Goal: Task Accomplishment & Management: Complete application form

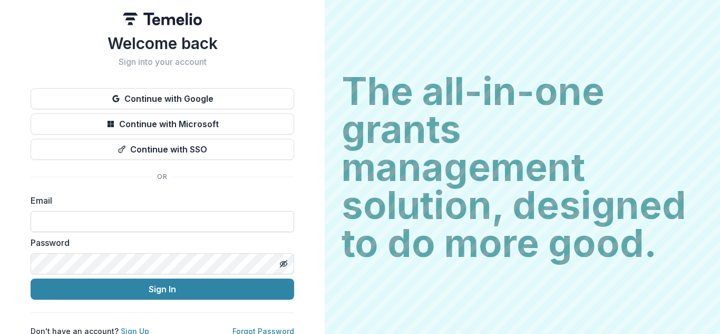
click at [209, 215] on input at bounding box center [163, 221] width 264 height 21
type input "**********"
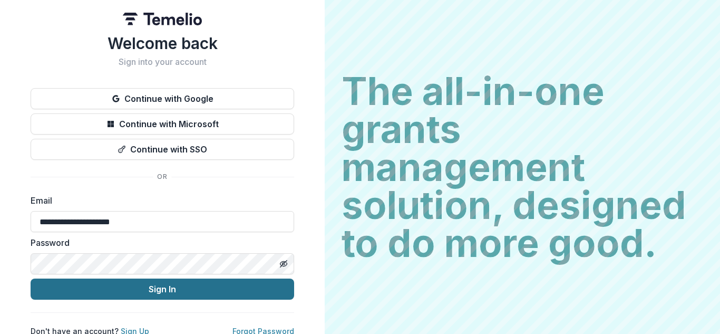
click at [145, 297] on button "Sign In" at bounding box center [163, 288] width 264 height 21
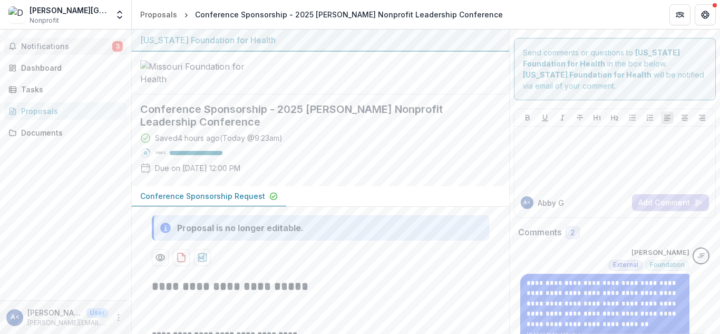
click at [72, 49] on span "Notifications" at bounding box center [66, 46] width 91 height 9
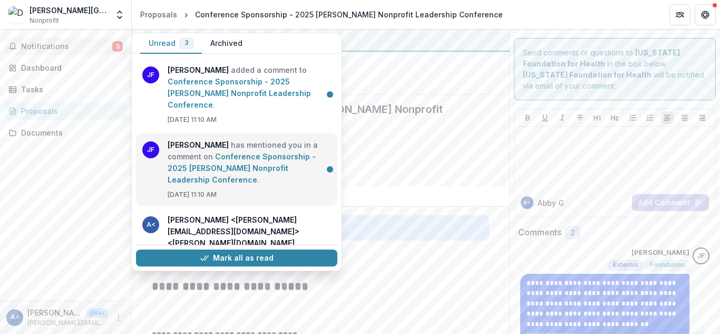
click at [235, 152] on link "Conference Sponsorship - 2025 Drury Nonprofit Leadership Conference" at bounding box center [242, 168] width 148 height 32
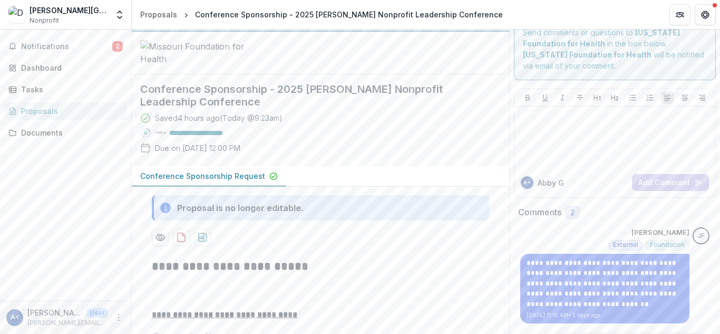
scroll to position [21, 0]
click at [571, 215] on span "2" at bounding box center [573, 212] width 5 height 9
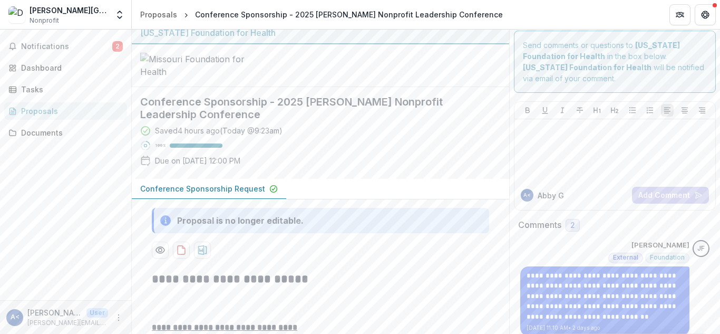
scroll to position [0, 0]
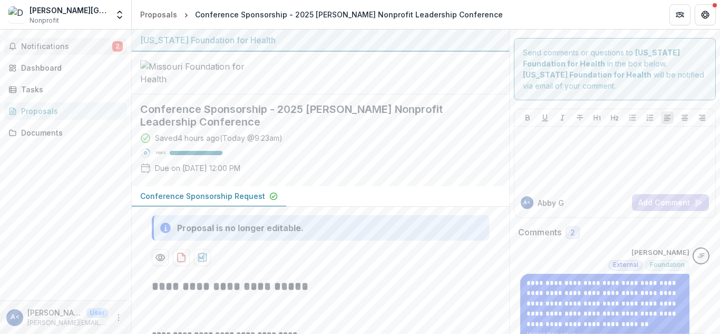
click at [111, 45] on span "Notifications" at bounding box center [66, 46] width 91 height 9
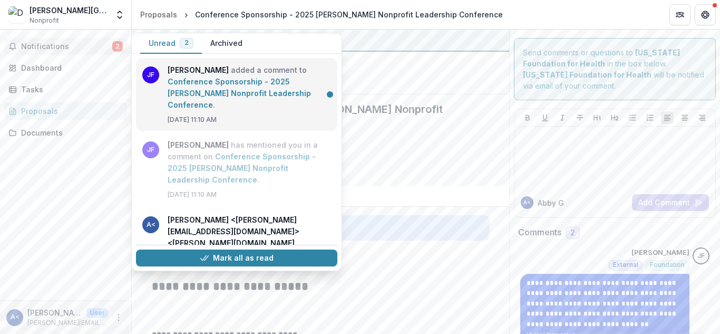
click at [213, 77] on link "Conference Sponsorship - 2025 Drury Nonprofit Leadership Conference" at bounding box center [239, 93] width 143 height 32
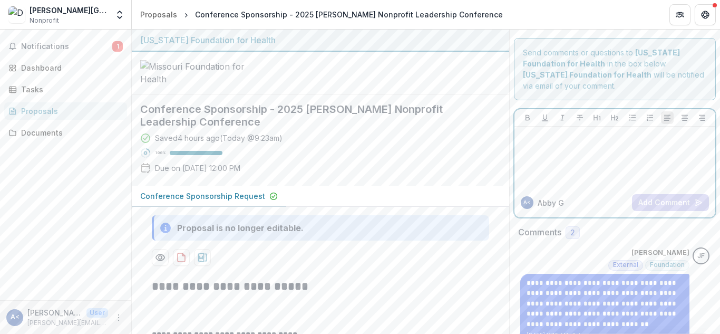
click at [561, 159] on div at bounding box center [615, 157] width 192 height 53
click at [72, 43] on span "Notifications" at bounding box center [66, 46] width 91 height 9
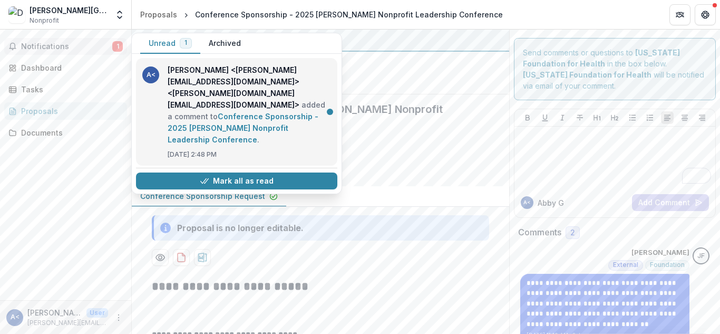
click at [199, 112] on link "Conference Sponsorship - 2025 Drury Nonprofit Leadership Conference" at bounding box center [243, 128] width 151 height 32
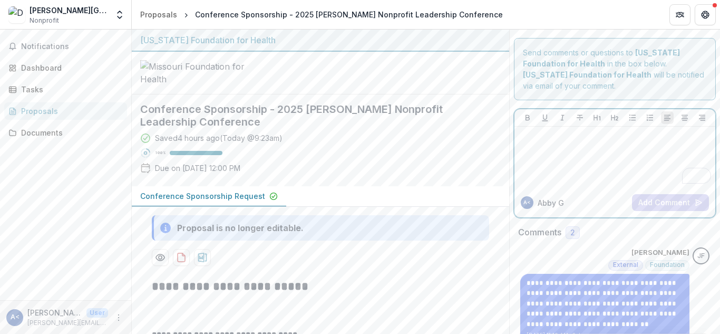
click at [601, 149] on div "To enrich screen reader interactions, please activate Accessibility in Grammarl…" at bounding box center [615, 157] width 192 height 53
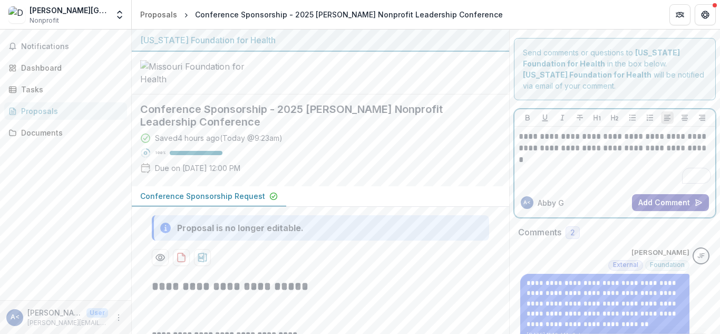
click at [666, 202] on button "Add Comment" at bounding box center [670, 202] width 77 height 17
